Goal: Check status: Check status

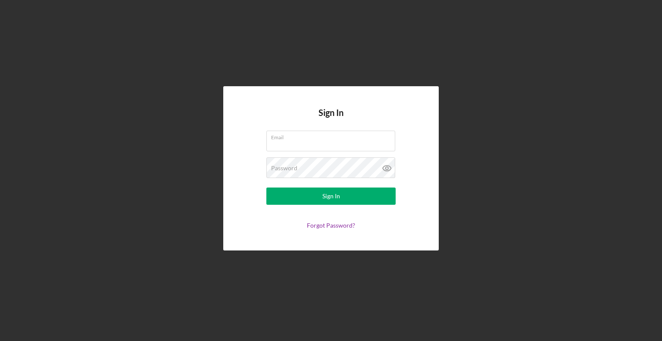
type input "[EMAIL_ADDRESS][DOMAIN_NAME]"
click at [328, 207] on form "Email [EMAIL_ADDRESS][DOMAIN_NAME] Password Sign In Forgot Password?" at bounding box center [331, 180] width 173 height 98
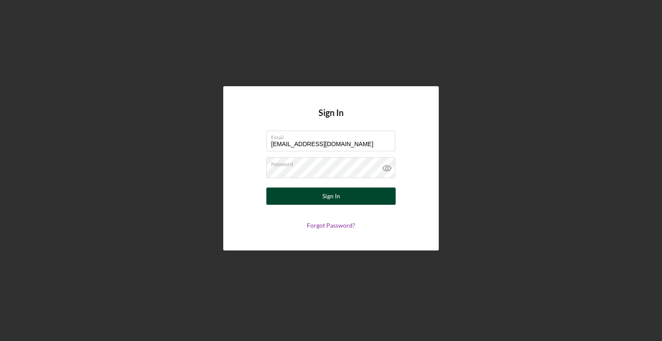
click at [327, 198] on div "Sign In" at bounding box center [332, 196] width 18 height 17
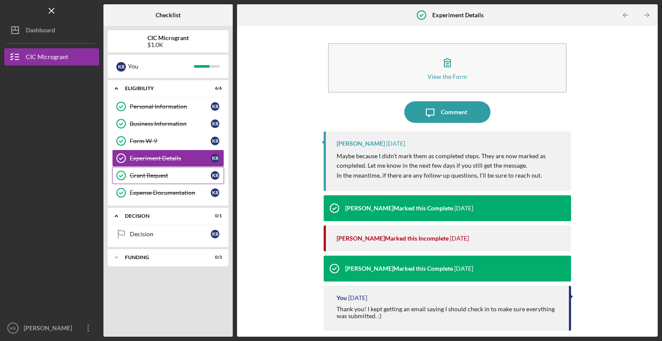
click at [124, 180] on icon "Grant Request" at bounding box center [121, 176] width 22 height 22
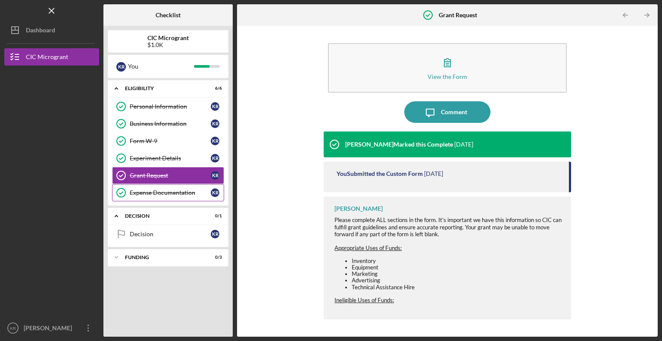
click at [141, 191] on div "Expense Documentation" at bounding box center [170, 192] width 81 height 7
